Goal: Transaction & Acquisition: Purchase product/service

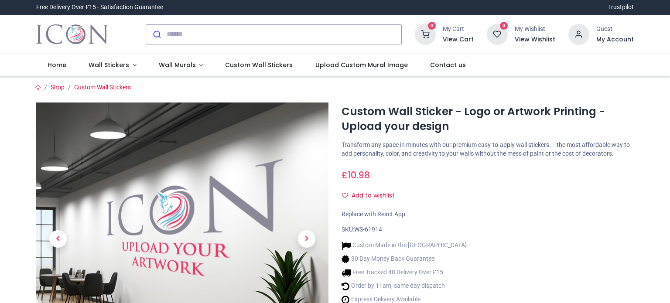
scroll to position [87, 0]
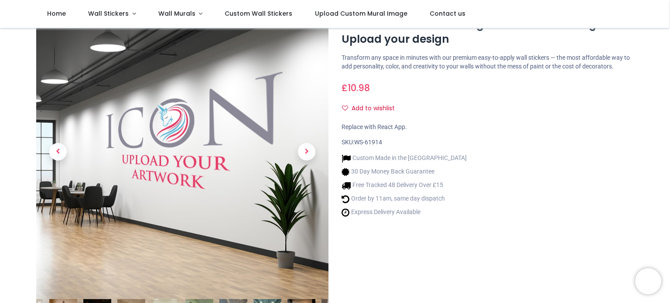
click at [315, 153] on link at bounding box center [307, 151] width 44 height 191
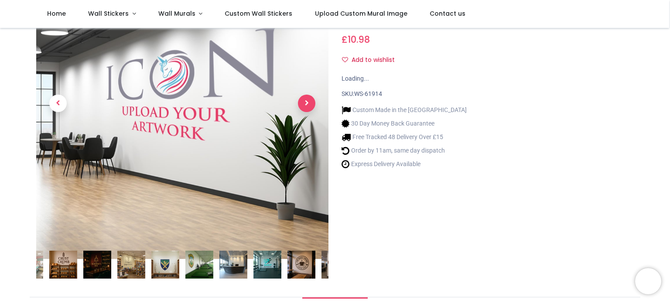
click at [307, 109] on span "Next" at bounding box center [306, 103] width 17 height 17
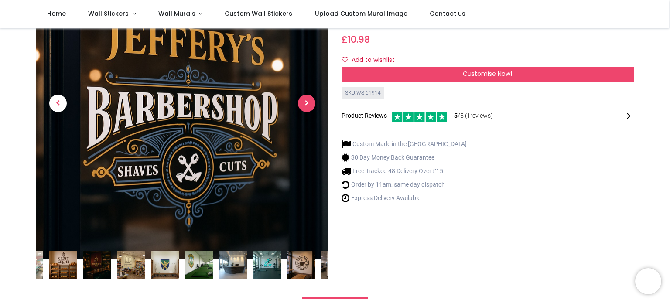
click at [309, 106] on span "Next" at bounding box center [306, 103] width 17 height 17
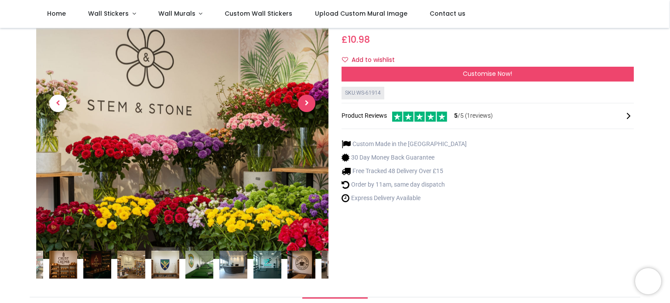
click at [309, 106] on span "Next" at bounding box center [306, 103] width 17 height 17
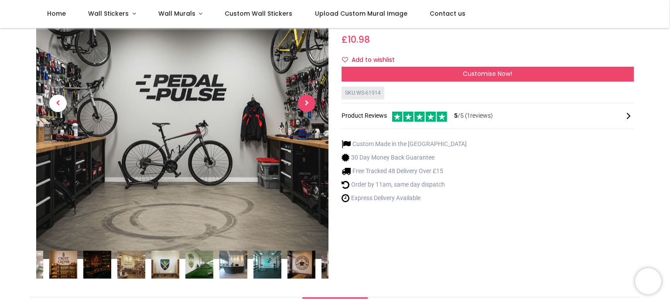
click at [309, 106] on span "Next" at bounding box center [306, 103] width 17 height 17
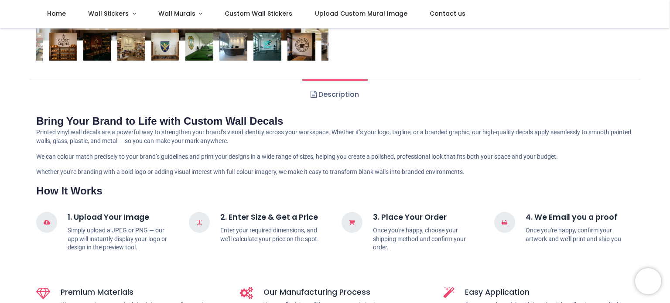
scroll to position [87, 0]
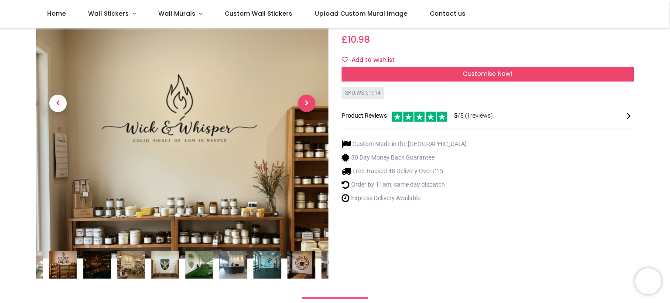
click at [302, 103] on span "Next" at bounding box center [306, 103] width 17 height 17
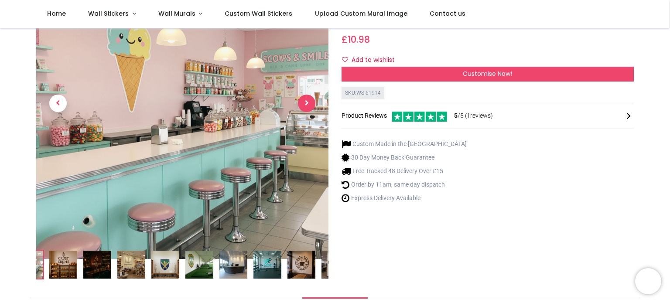
click at [302, 103] on span "Next" at bounding box center [306, 103] width 17 height 17
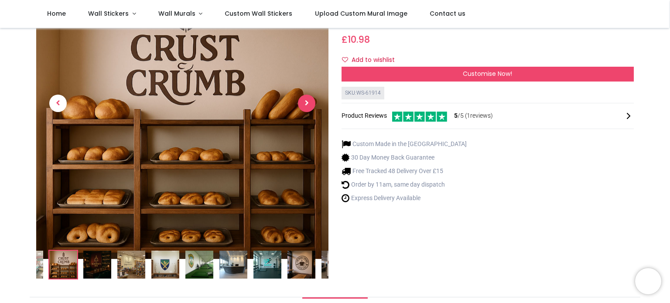
click at [304, 102] on span "Next" at bounding box center [306, 103] width 17 height 17
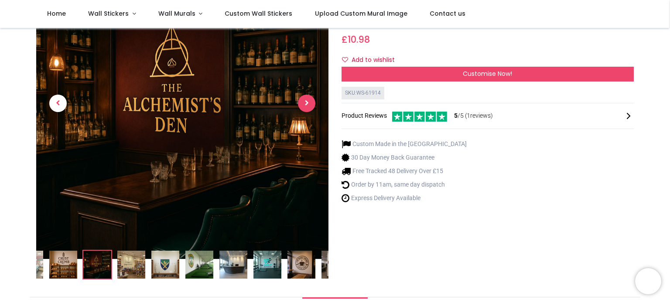
click at [304, 102] on span "Next" at bounding box center [306, 103] width 17 height 17
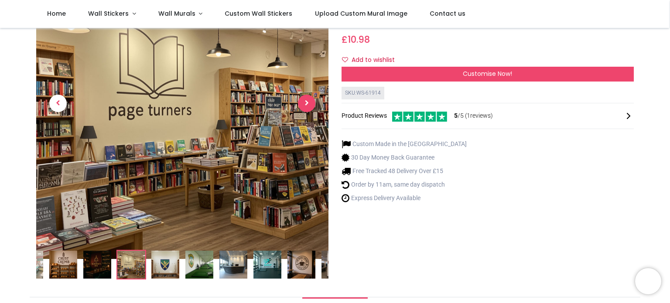
click at [304, 102] on span "Next" at bounding box center [306, 103] width 17 height 17
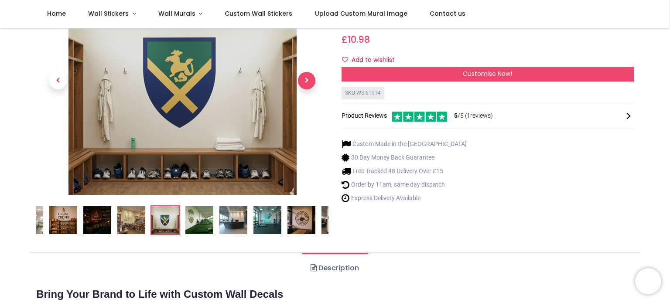
click at [304, 102] on link at bounding box center [307, 81] width 44 height 160
click at [304, 89] on span "Next" at bounding box center [306, 80] width 17 height 17
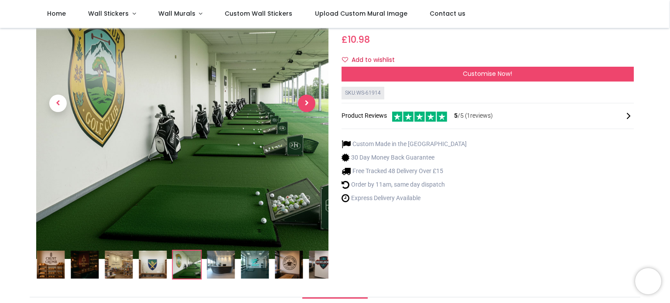
click at [304, 102] on span "Next" at bounding box center [306, 103] width 17 height 17
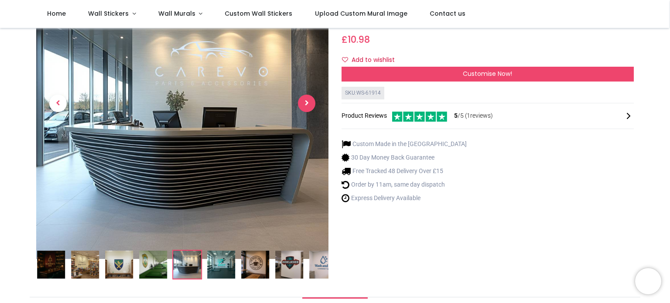
click at [304, 102] on span "Next" at bounding box center [306, 103] width 17 height 17
